Goal: Find specific page/section: Find specific page/section

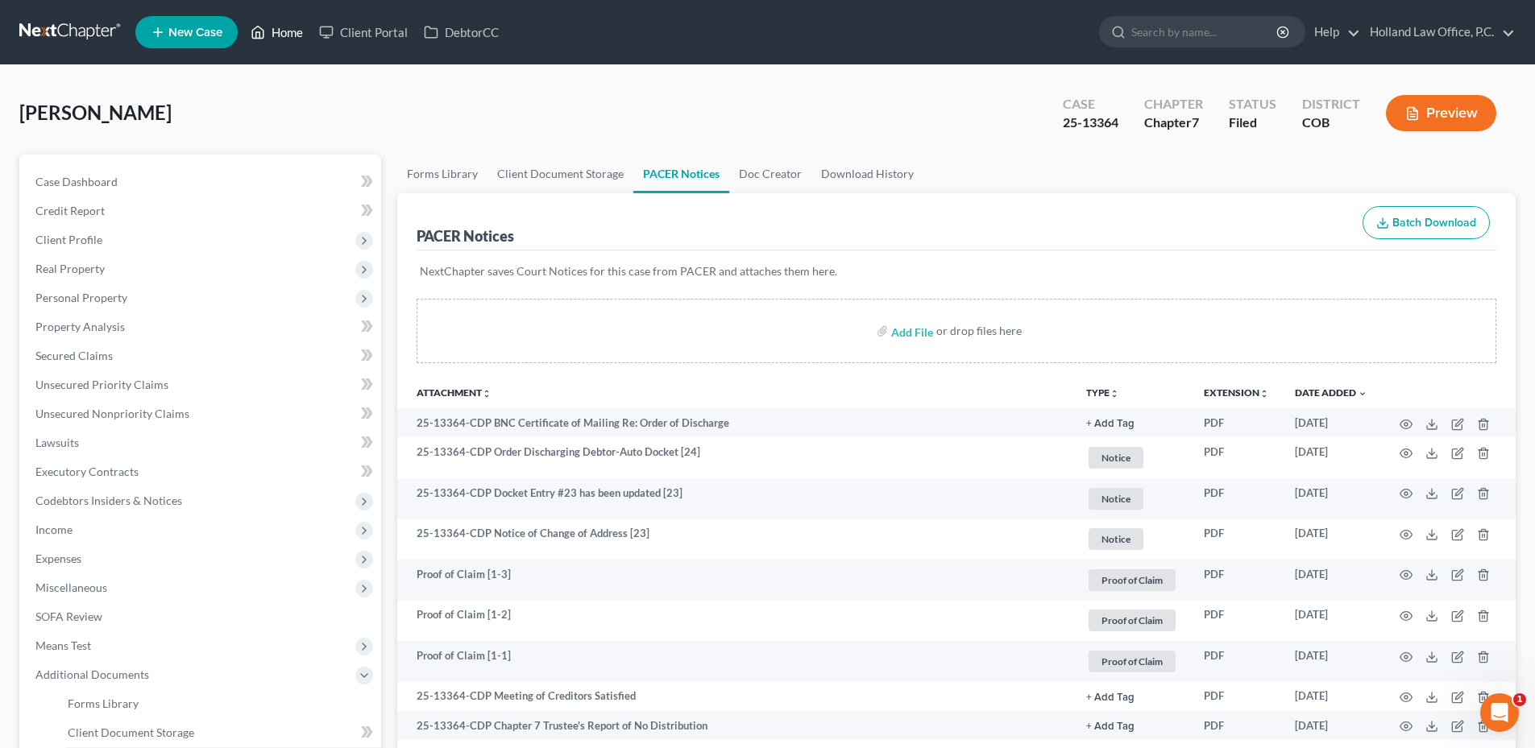
click at [269, 39] on link "Home" at bounding box center [276, 32] width 68 height 29
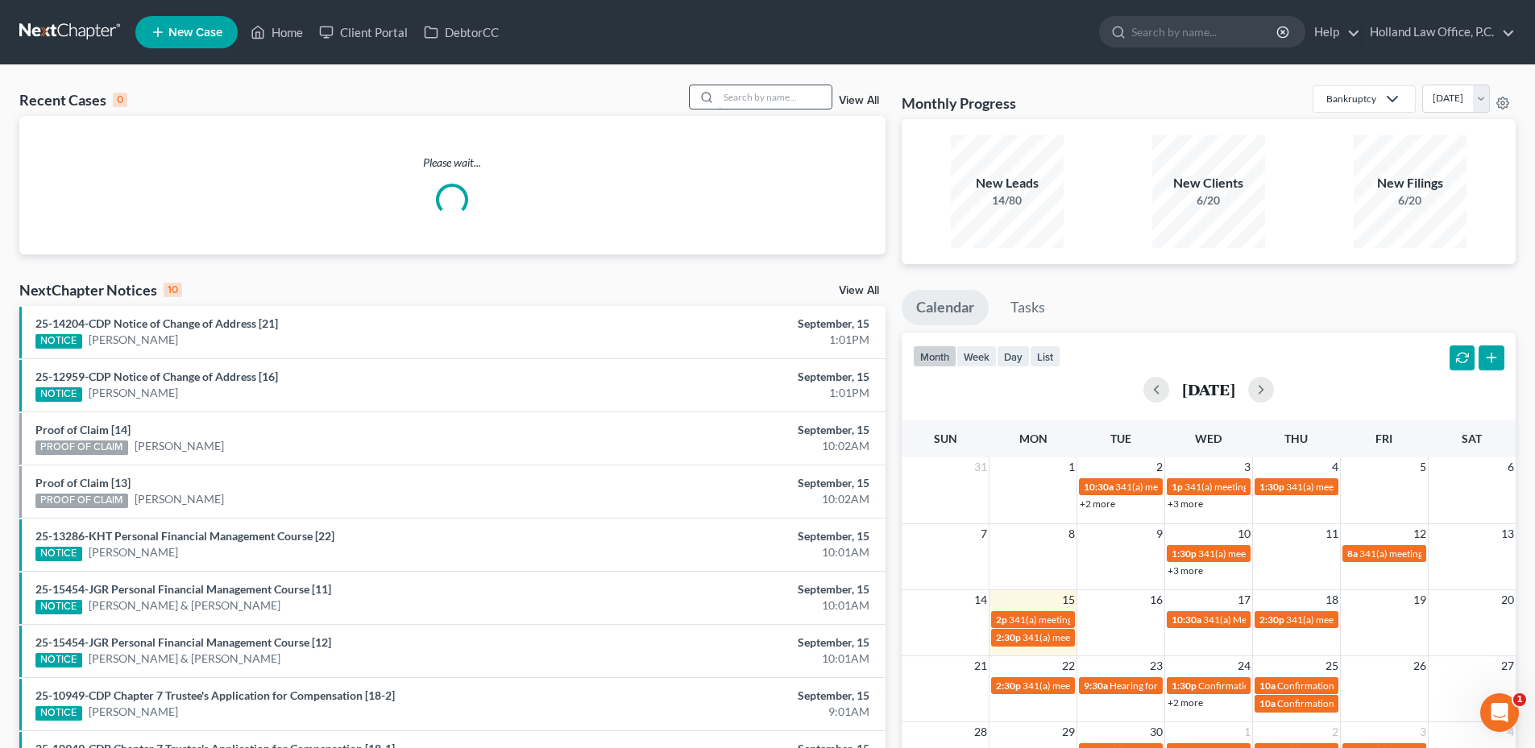
click at [763, 97] on input "search" at bounding box center [775, 96] width 113 height 23
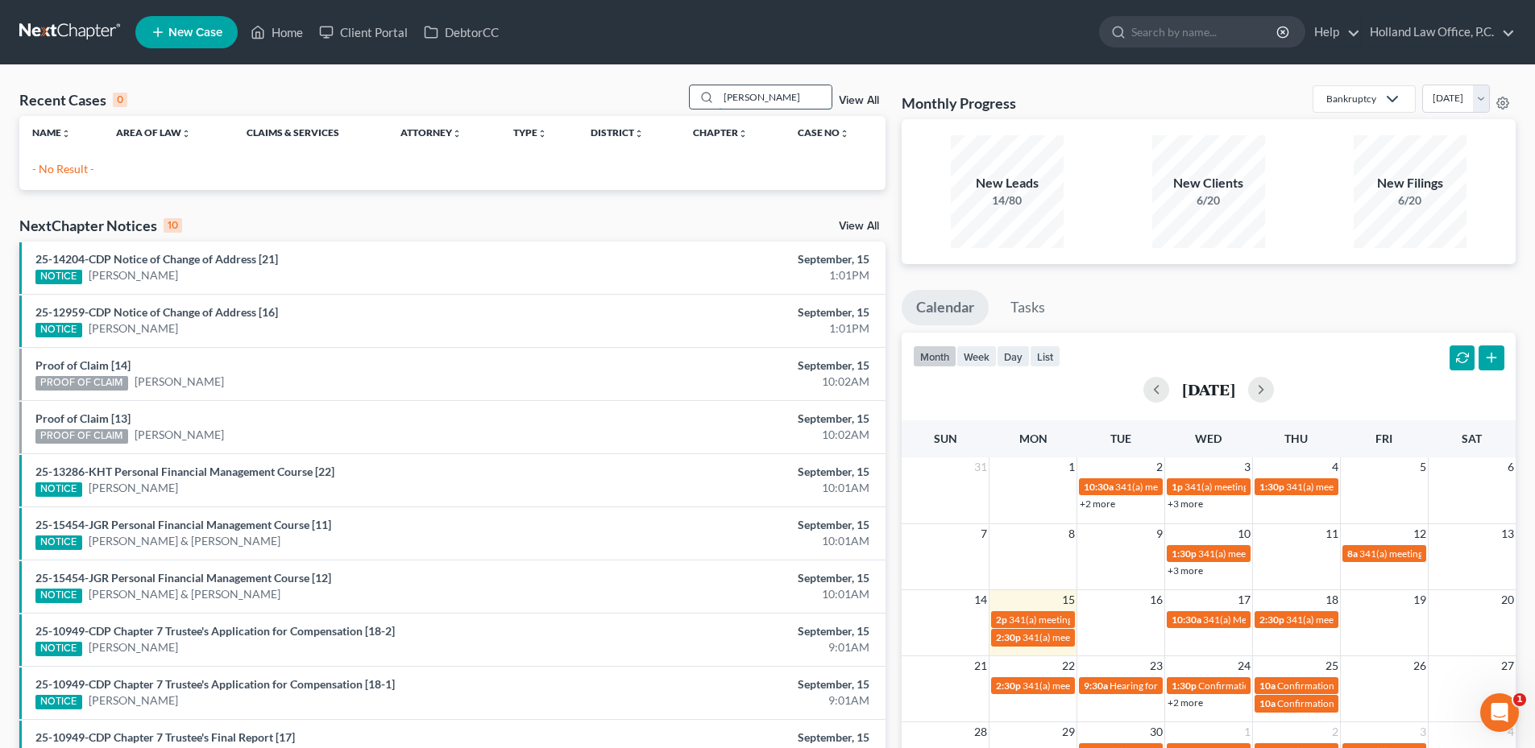
drag, startPoint x: 734, startPoint y: 99, endPoint x: 819, endPoint y: 93, distance: 84.8
click at [805, 94] on input "[PERSON_NAME]" at bounding box center [775, 96] width 113 height 23
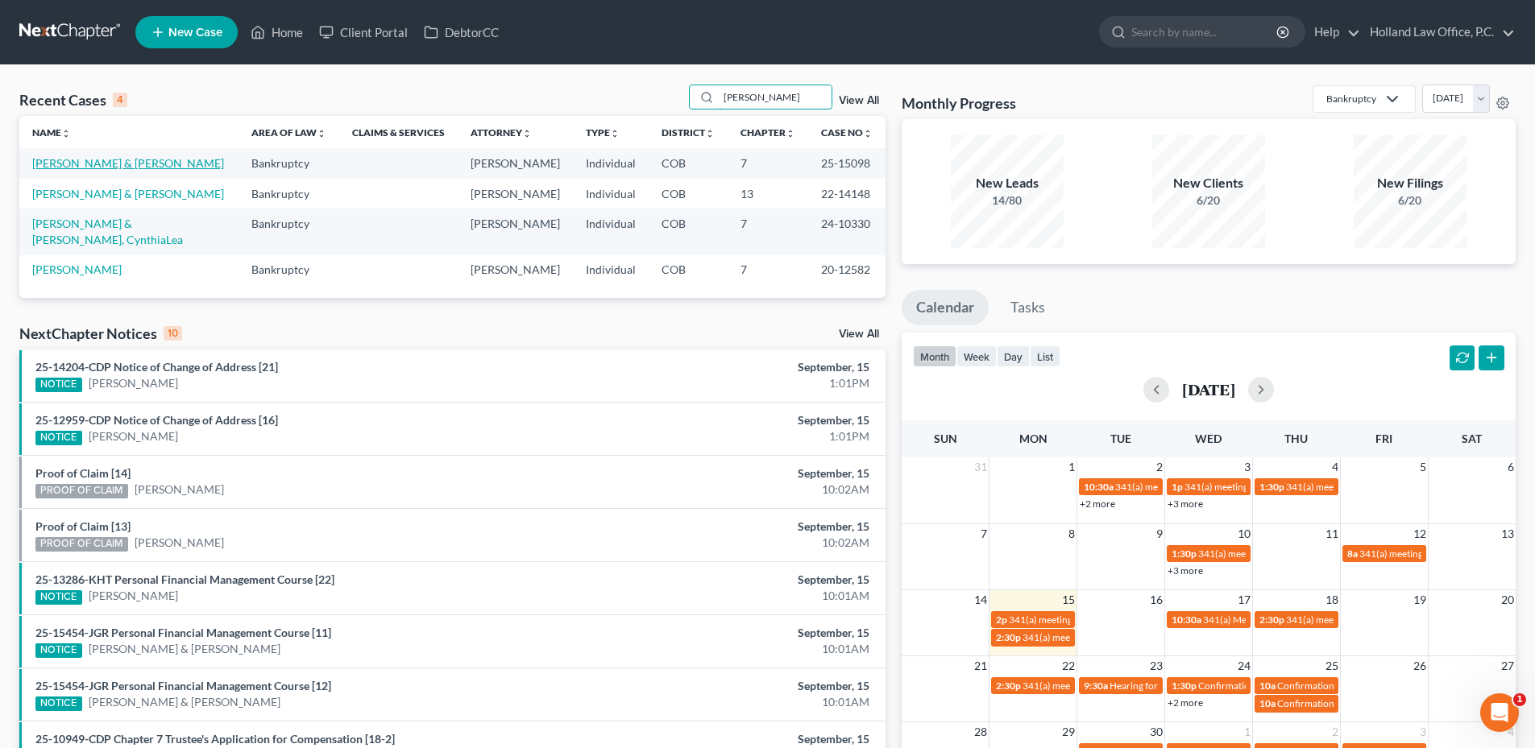
type input "[PERSON_NAME]"
click at [92, 164] on link "[PERSON_NAME] & [PERSON_NAME]" at bounding box center [128, 163] width 192 height 14
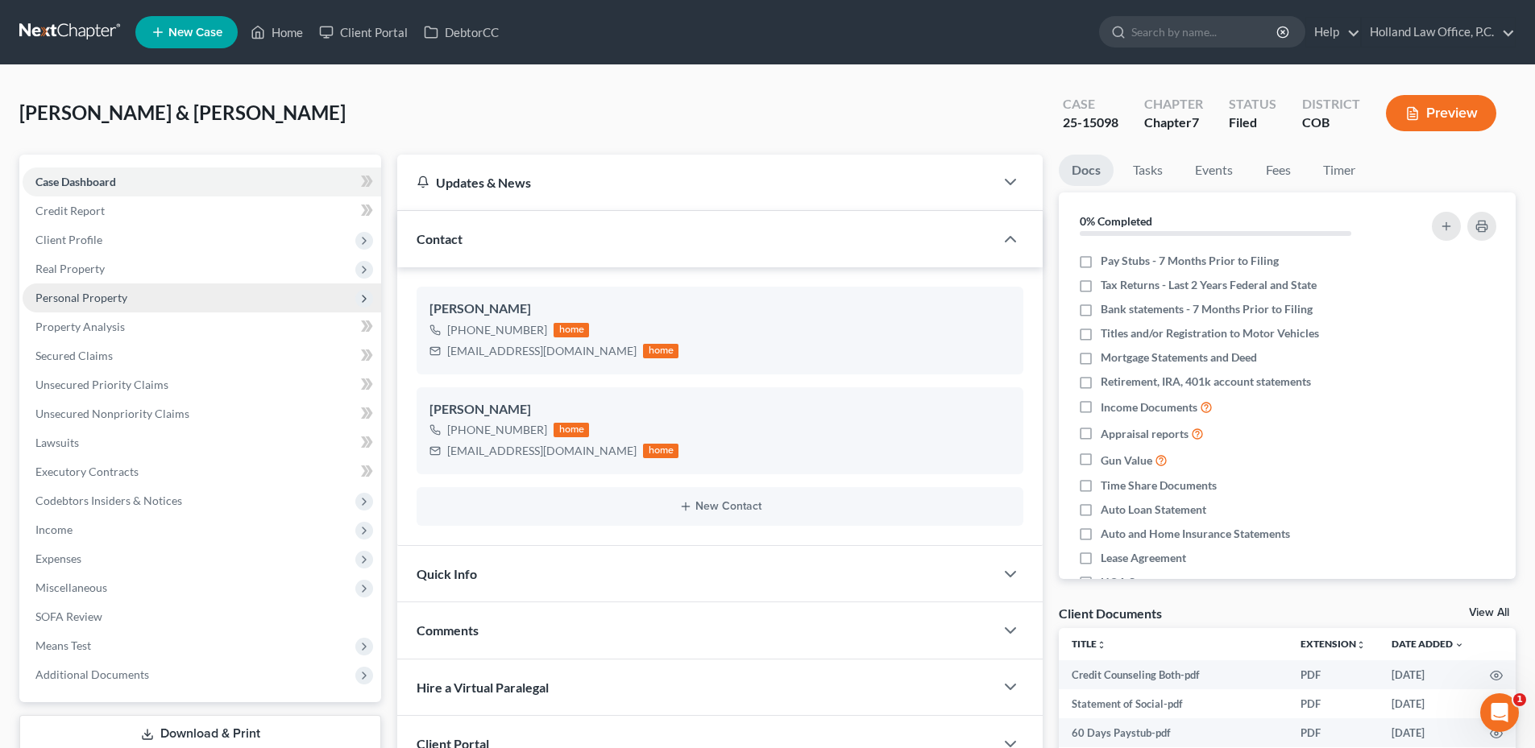
click at [117, 295] on span "Personal Property" at bounding box center [81, 298] width 92 height 14
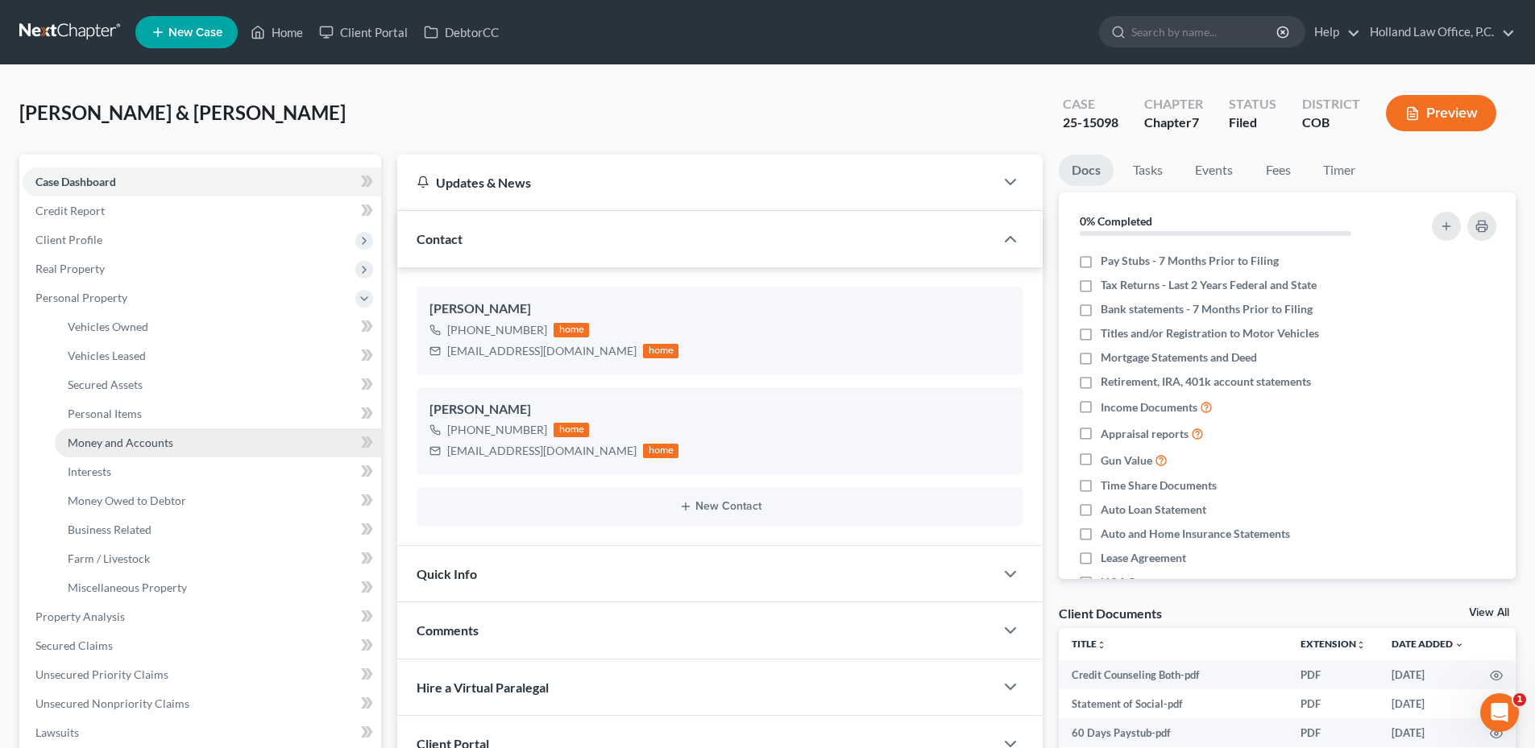
click at [142, 442] on span "Money and Accounts" at bounding box center [121, 443] width 106 height 14
